Goal: Obtain resource: Download file/media

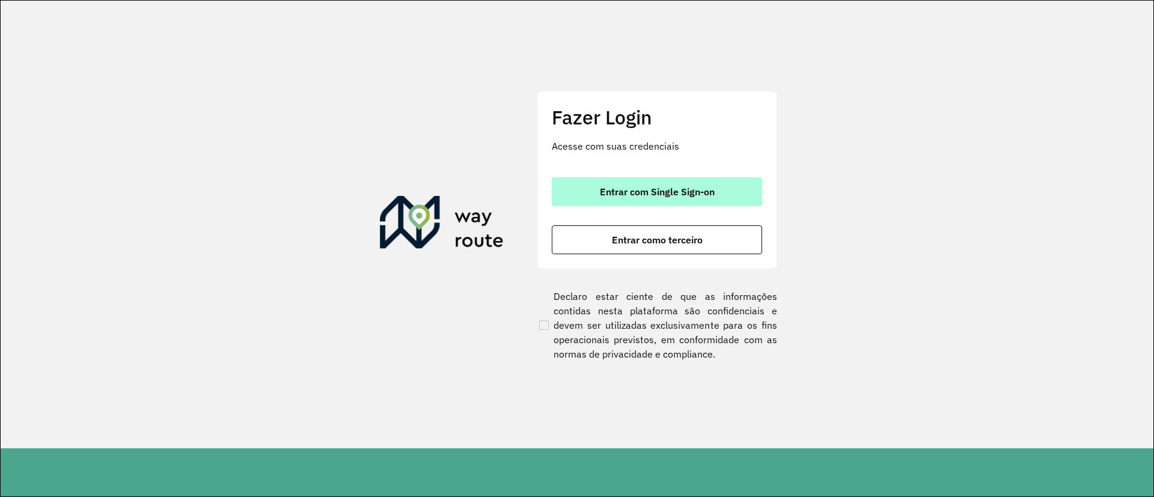
click at [677, 195] on span "Entrar com Single Sign-on" at bounding box center [657, 192] width 115 height 10
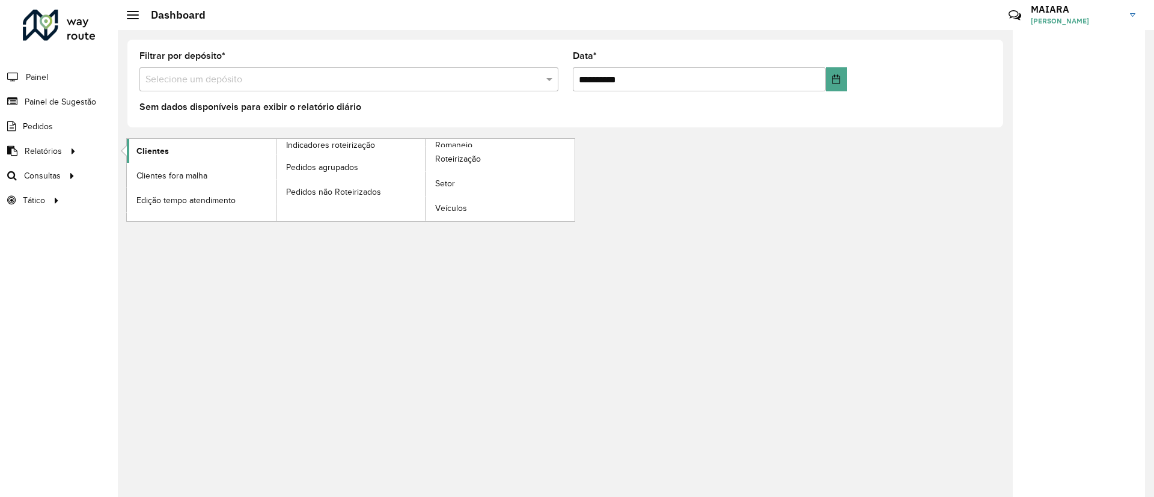
click at [156, 153] on span "Clientes" at bounding box center [152, 151] width 32 height 13
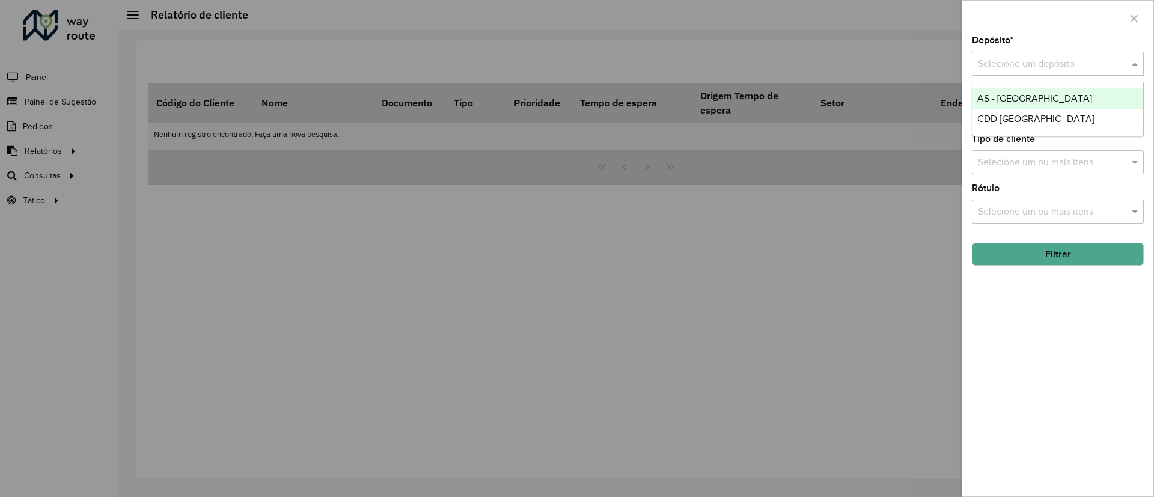
click at [991, 63] on input "text" at bounding box center [1046, 64] width 136 height 14
click at [1019, 114] on span "CDD [GEOGRAPHIC_DATA]" at bounding box center [1035, 119] width 117 height 10
click at [1077, 251] on button "Filtrar" at bounding box center [1058, 254] width 172 height 23
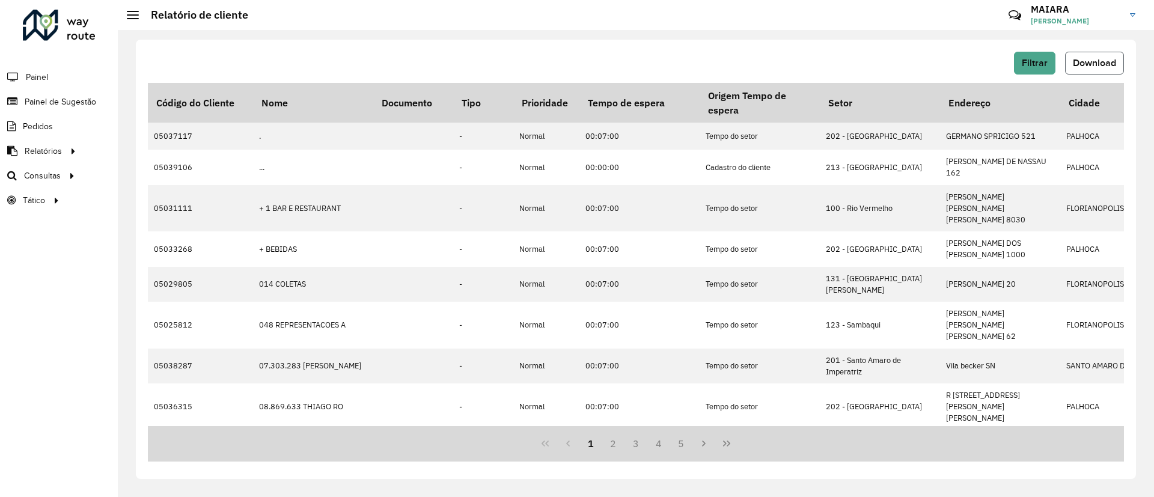
click at [1085, 61] on span "Download" at bounding box center [1094, 63] width 43 height 10
